Goal: Obtain resource: Download file/media

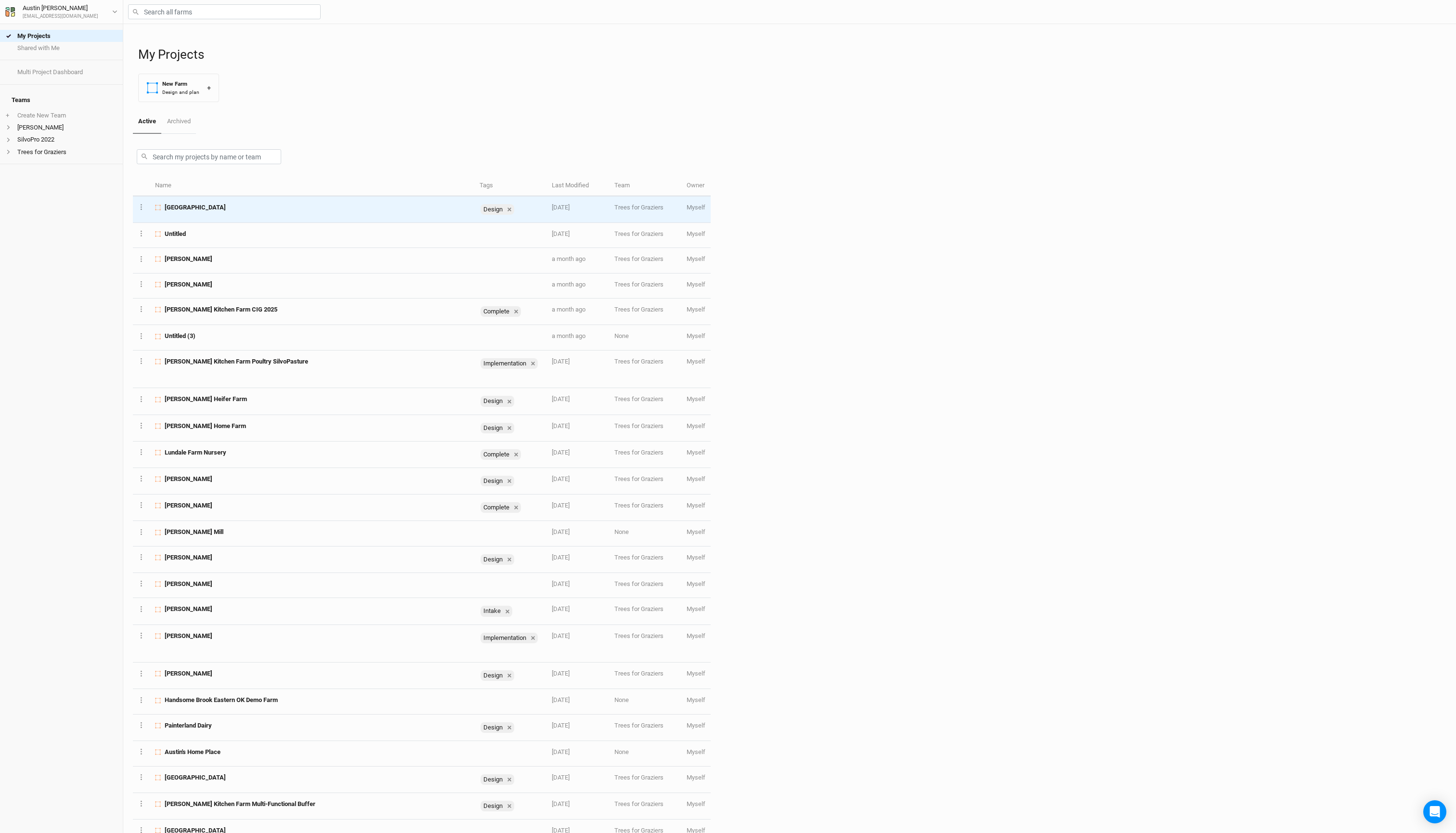
click at [226, 212] on span "[GEOGRAPHIC_DATA]" at bounding box center [195, 207] width 61 height 9
click at [228, 239] on div "My Projects Shared with Me Multi Project Dashboard Teams + Create New Team Gree…" at bounding box center [728, 416] width 1456 height 833
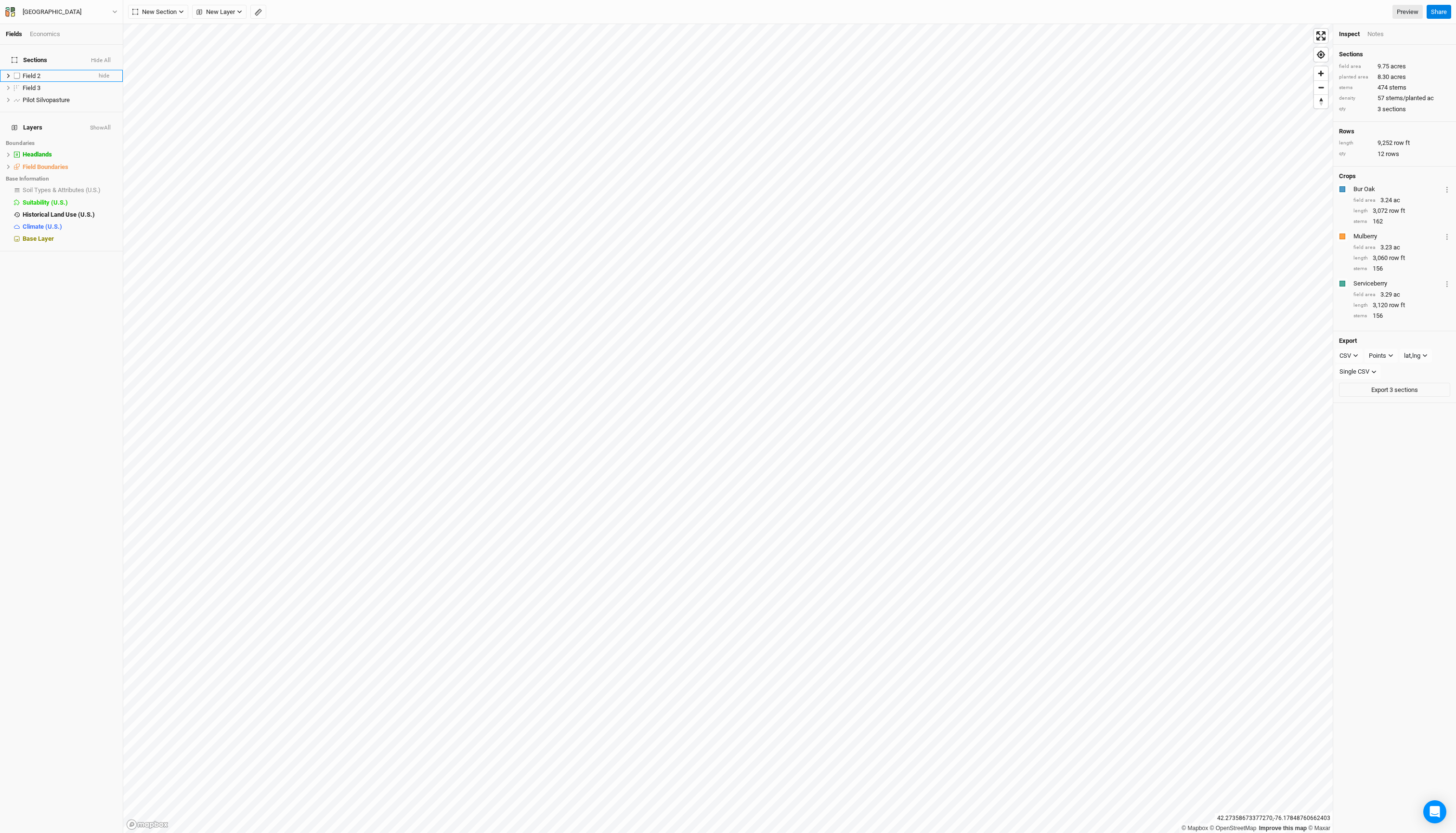
click at [37, 77] on span "Field 2" at bounding box center [32, 75] width 18 height 7
type input "Phase 2"
click at [43, 93] on ul "Phase 2 hide Field 3 hide Pilot Silvopasture hide" at bounding box center [61, 88] width 123 height 37
click at [43, 92] on span "Phase 2" at bounding box center [34, 88] width 22 height 7
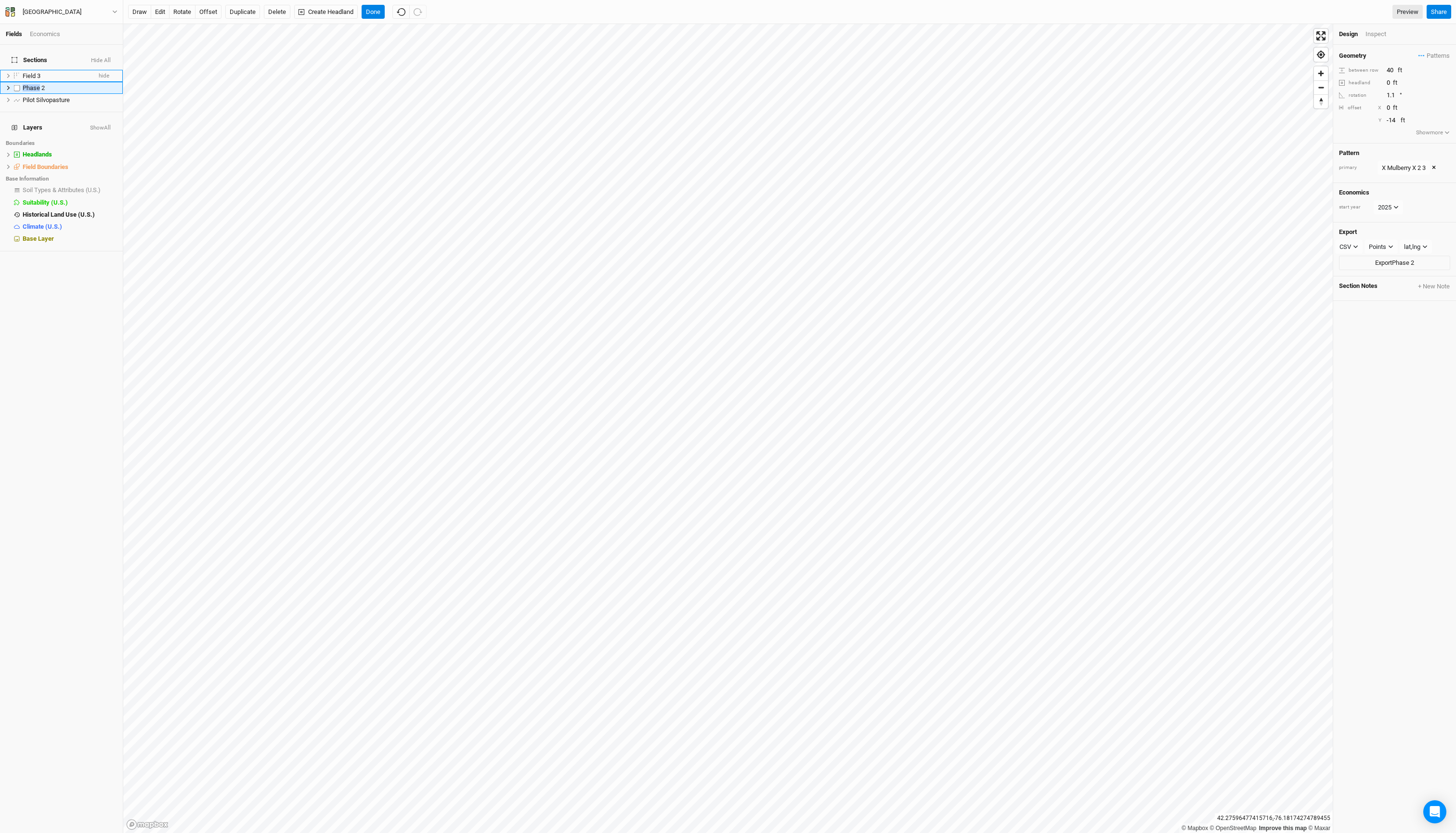
click at [43, 92] on span "Phase 2" at bounding box center [34, 88] width 22 height 7
click at [40, 76] on span "Field 3" at bounding box center [32, 75] width 18 height 7
click at [40, 79] on span "Field 3" at bounding box center [32, 75] width 18 height 7
click at [43, 89] on li "Phase 2 hide" at bounding box center [61, 88] width 123 height 12
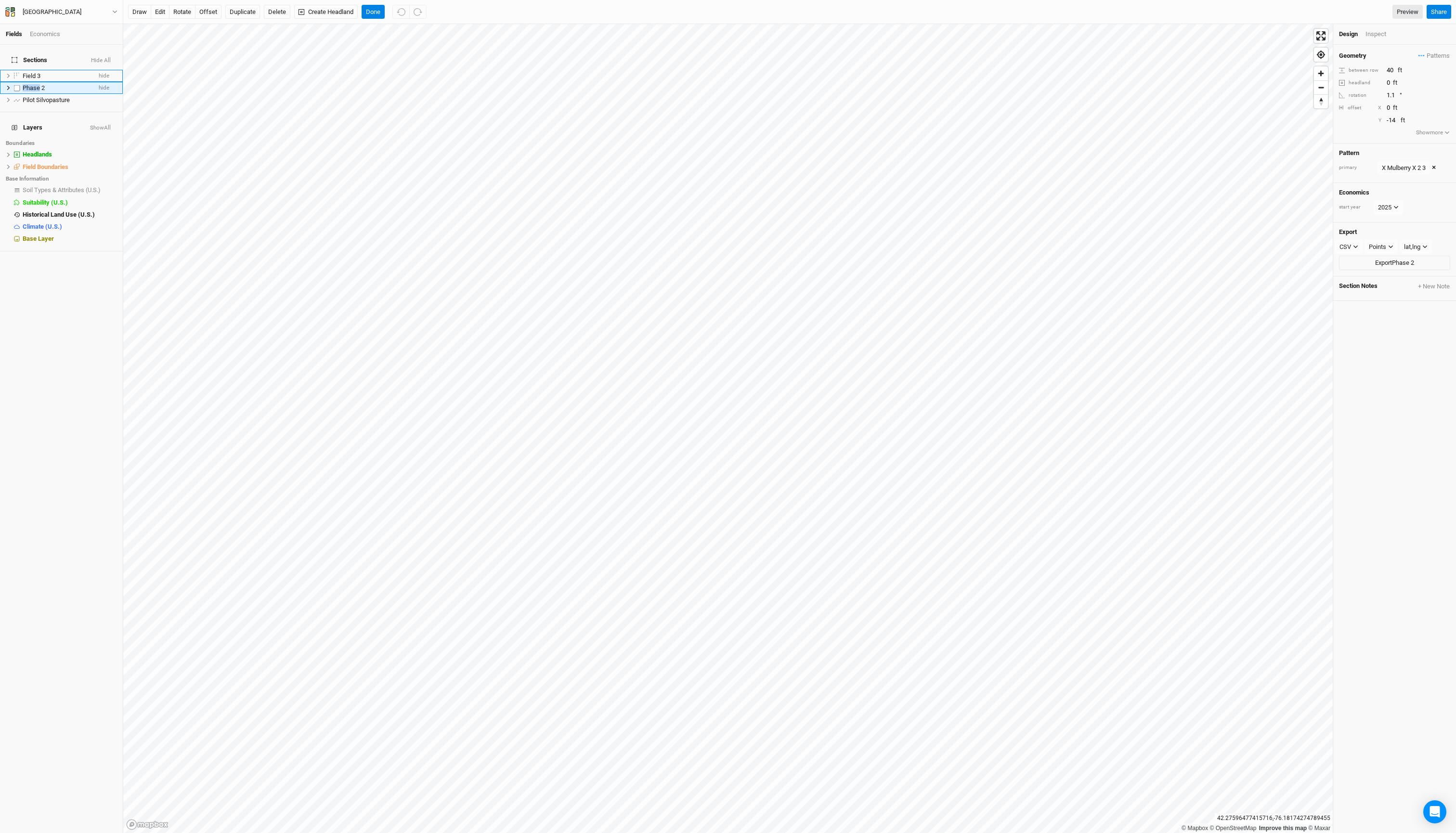
click at [43, 89] on li "Phase 2 hide" at bounding box center [61, 88] width 123 height 12
click at [40, 77] on span "Field 3" at bounding box center [32, 75] width 18 height 7
type input "Phase 3"
click at [55, 103] on span "Pilot Silvopasture" at bounding box center [47, 100] width 47 height 7
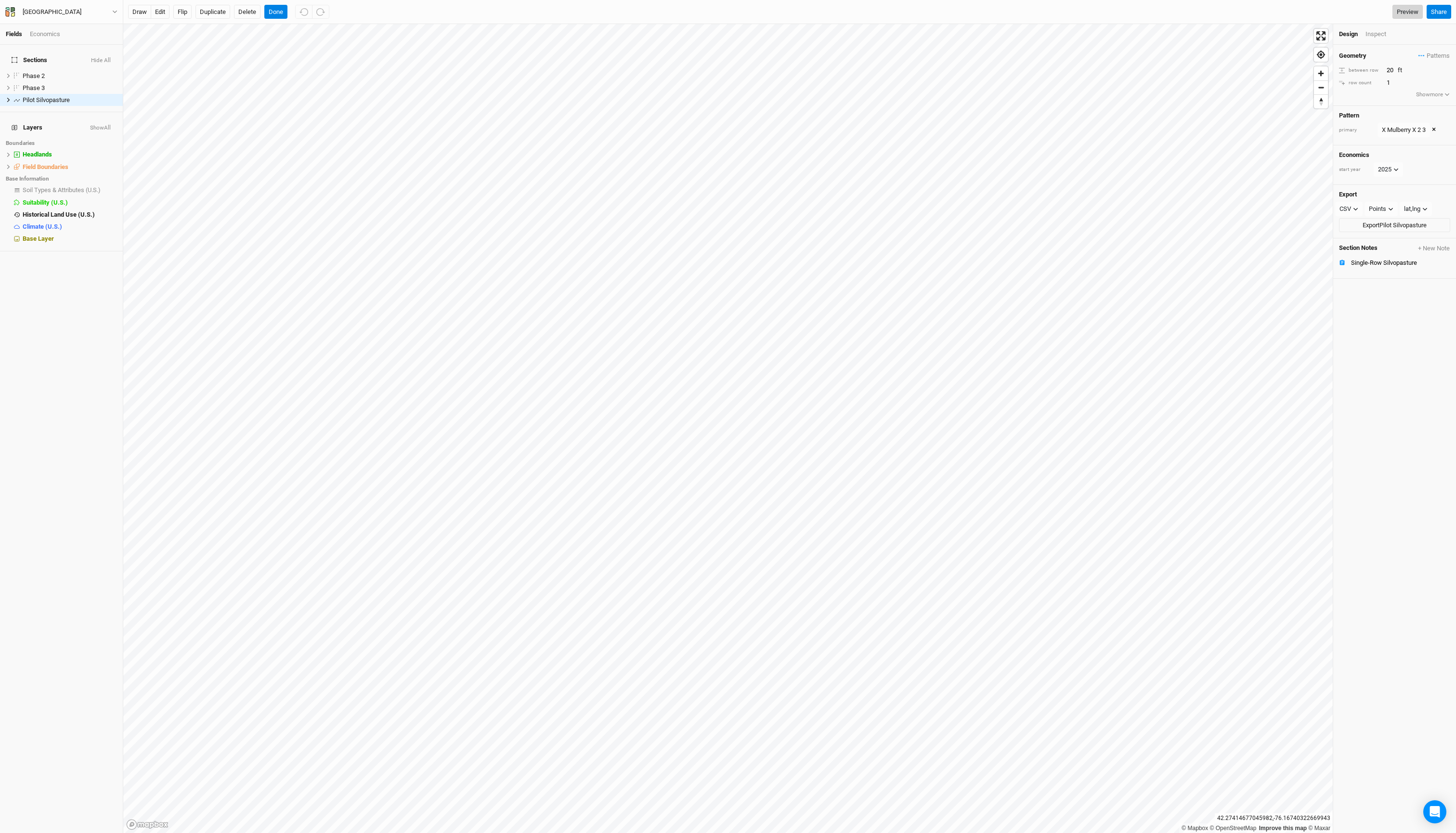
click at [1393, 15] on link "Preview" at bounding box center [1408, 12] width 30 height 15
click at [99, 81] on span "hide" at bounding box center [104, 75] width 11 height 12
click at [102, 94] on span "hide" at bounding box center [104, 88] width 11 height 12
click at [1401, 12] on link "Preview" at bounding box center [1408, 12] width 30 height 15
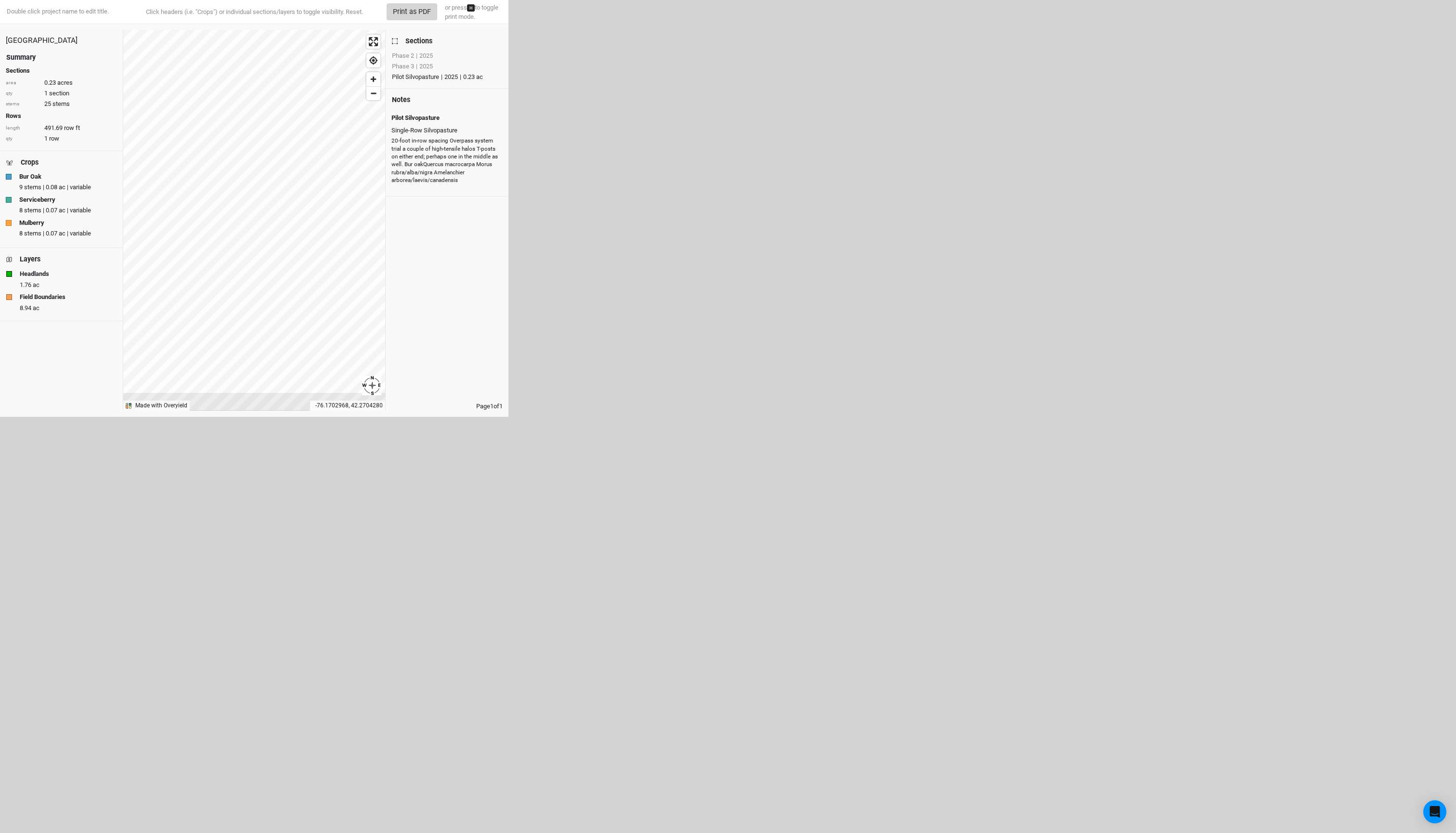
click at [426, 4] on button "Print as PDF" at bounding box center [412, 11] width 51 height 17
click at [418, 12] on button "Print as PDF" at bounding box center [412, 11] width 51 height 17
